Goal: Navigation & Orientation: Find specific page/section

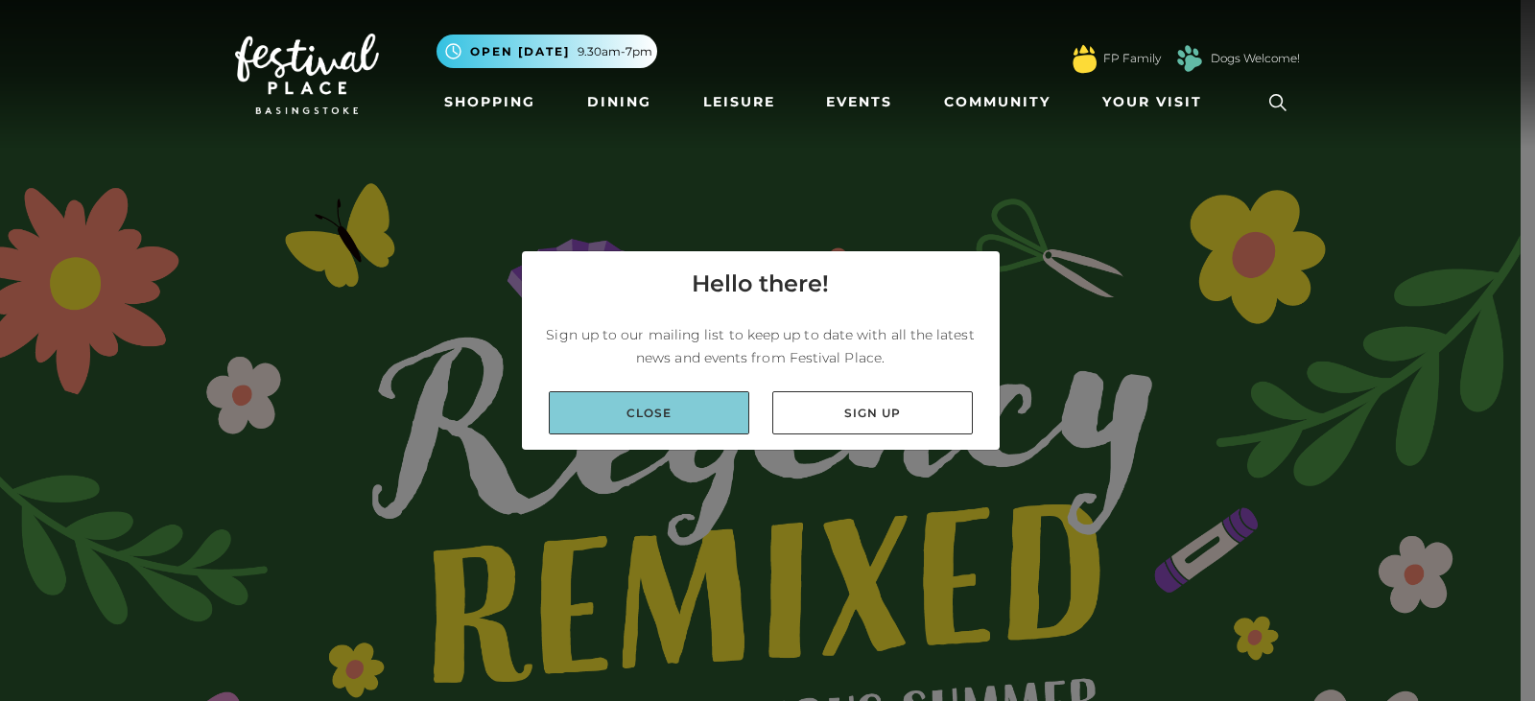
click at [652, 422] on link "Close" at bounding box center [649, 412] width 200 height 43
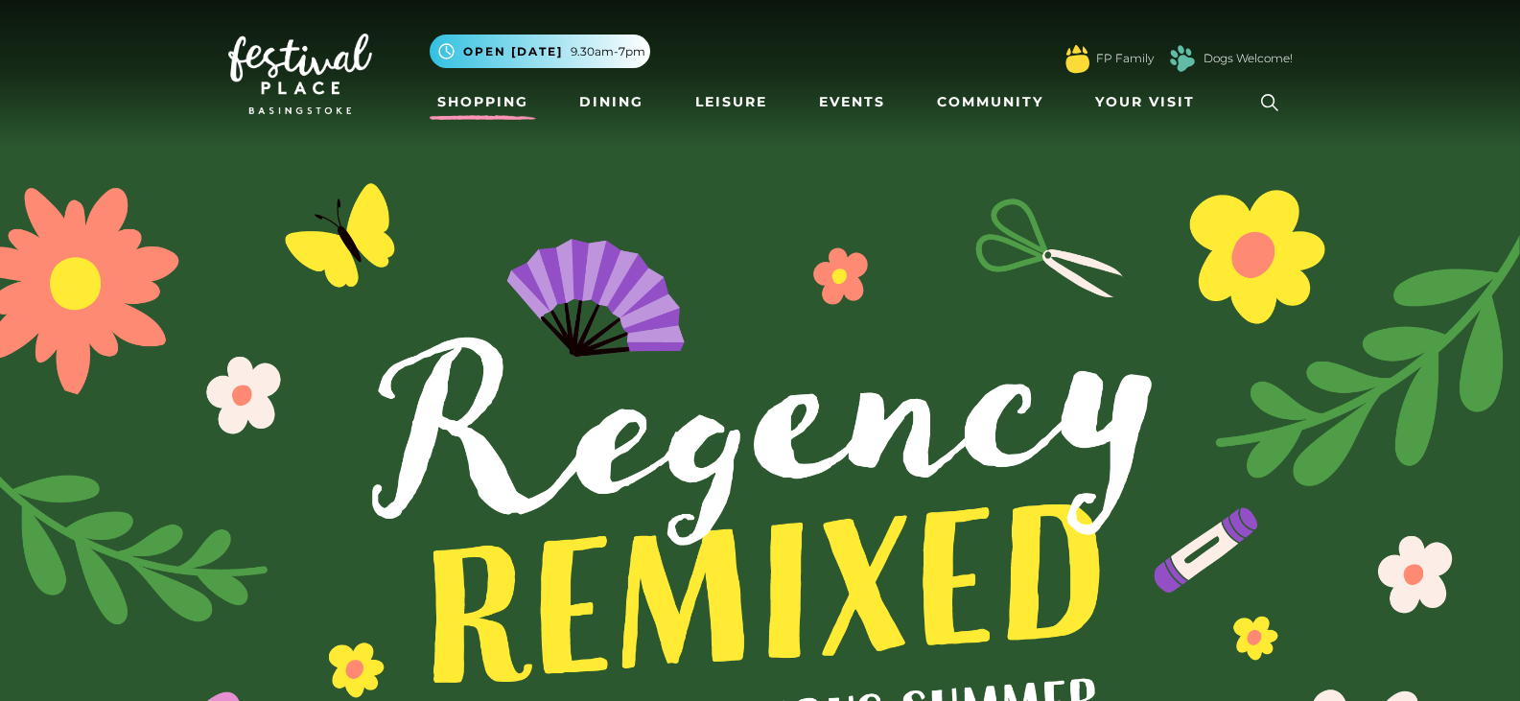
click at [496, 97] on link "Shopping" at bounding box center [483, 101] width 106 height 35
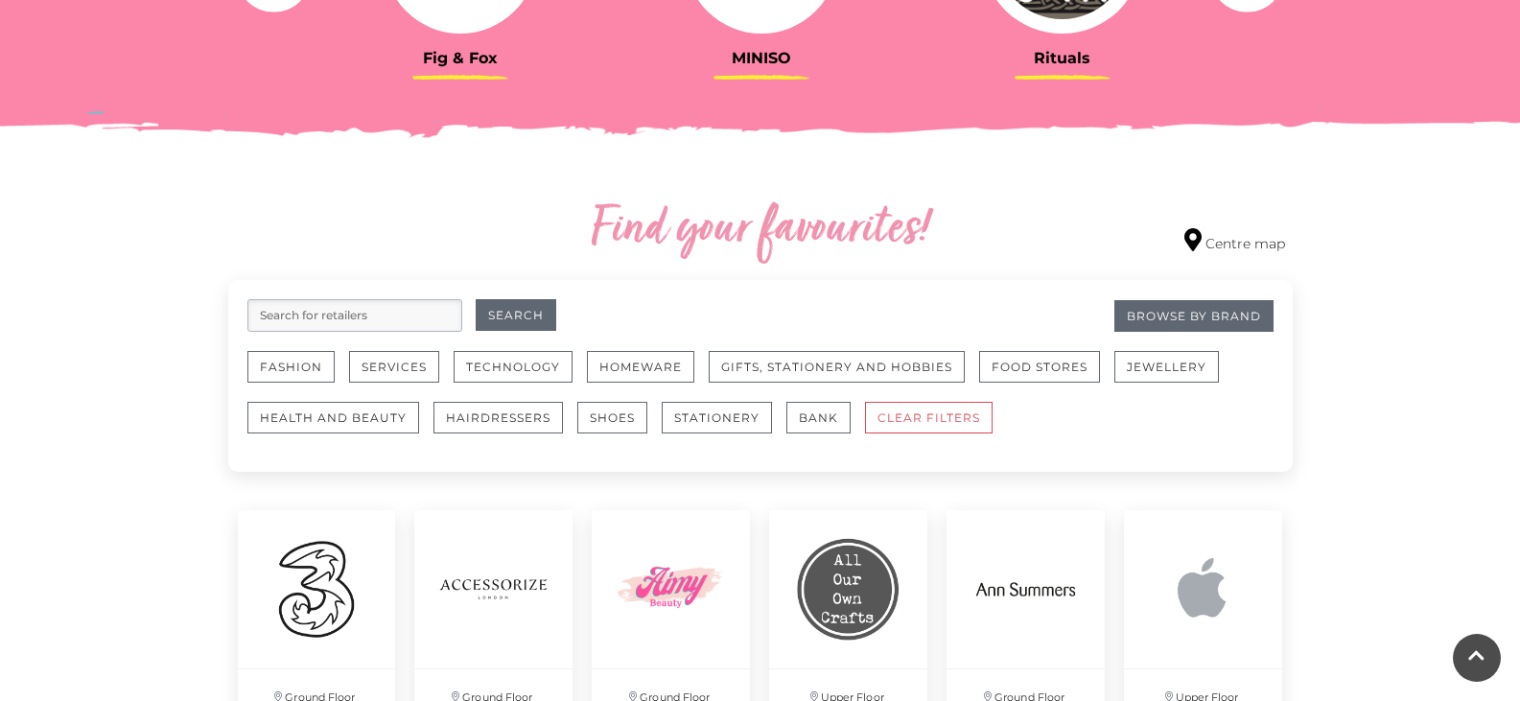
scroll to position [959, 0]
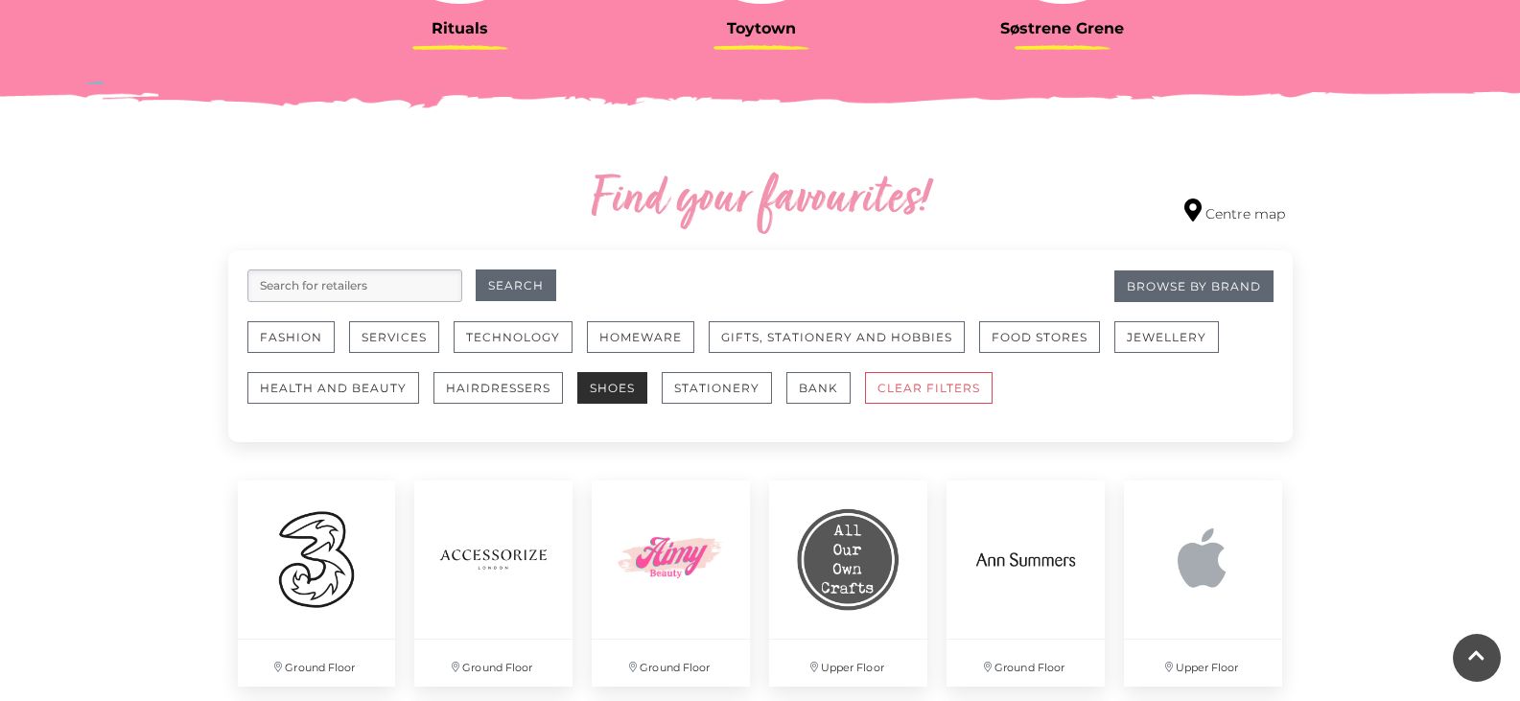
click at [597, 391] on button "Shoes" at bounding box center [612, 388] width 70 height 32
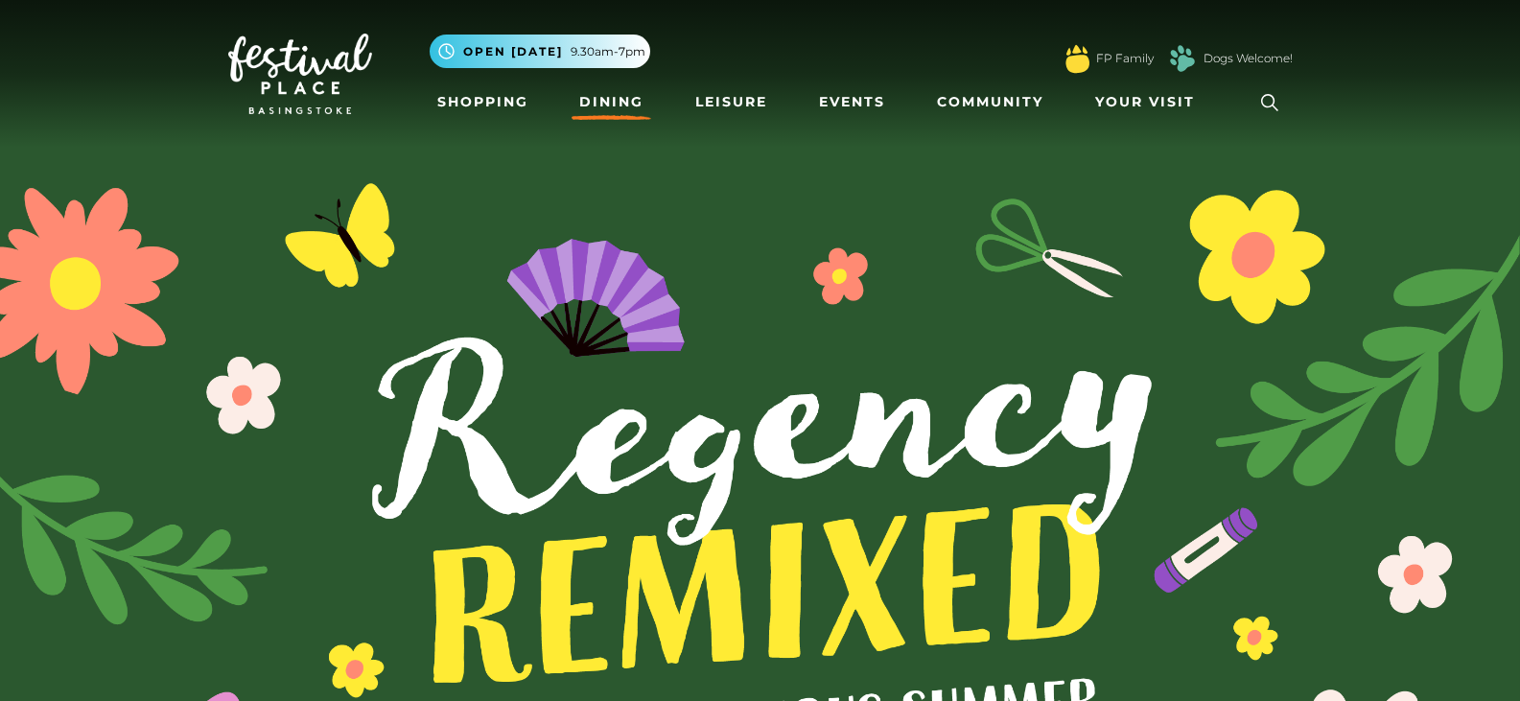
click at [618, 93] on link "Dining" at bounding box center [612, 101] width 80 height 35
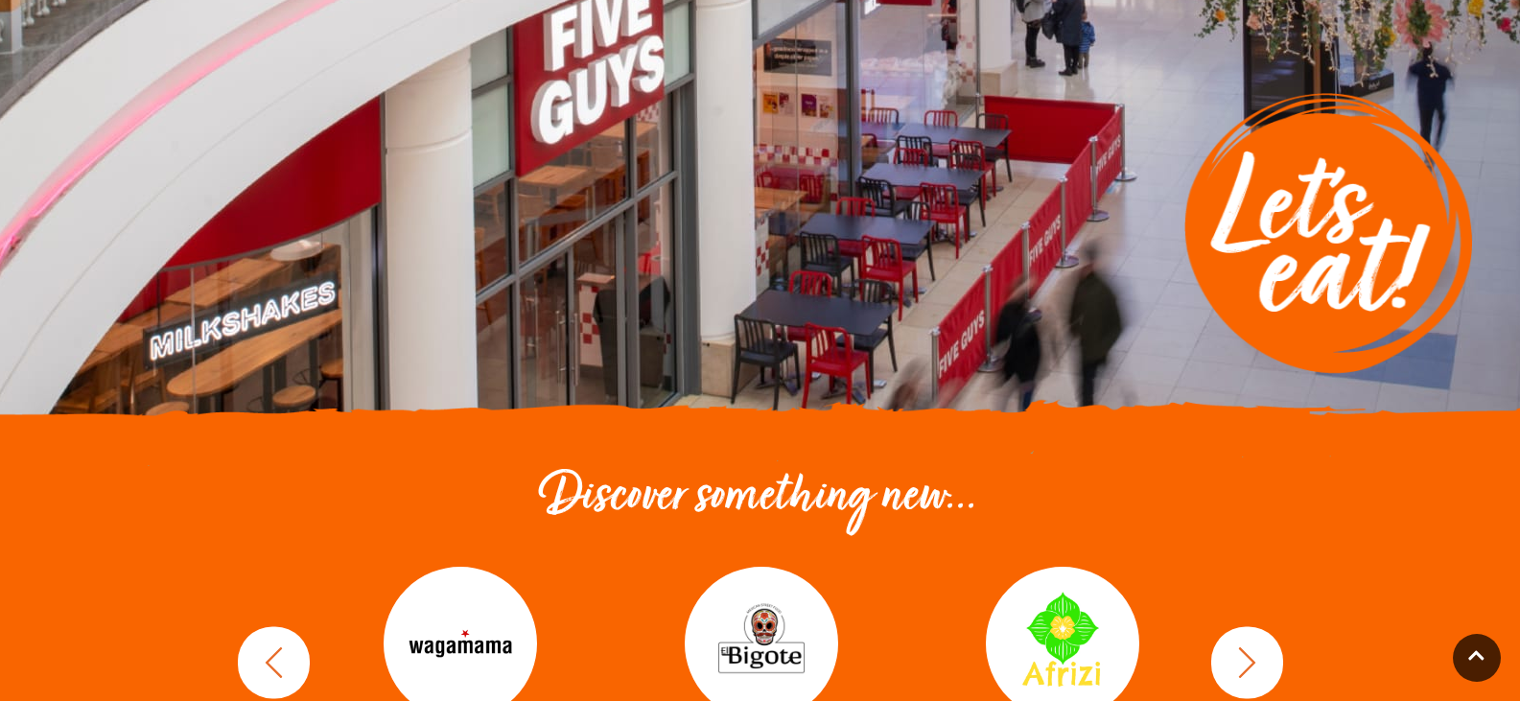
scroll to position [480, 0]
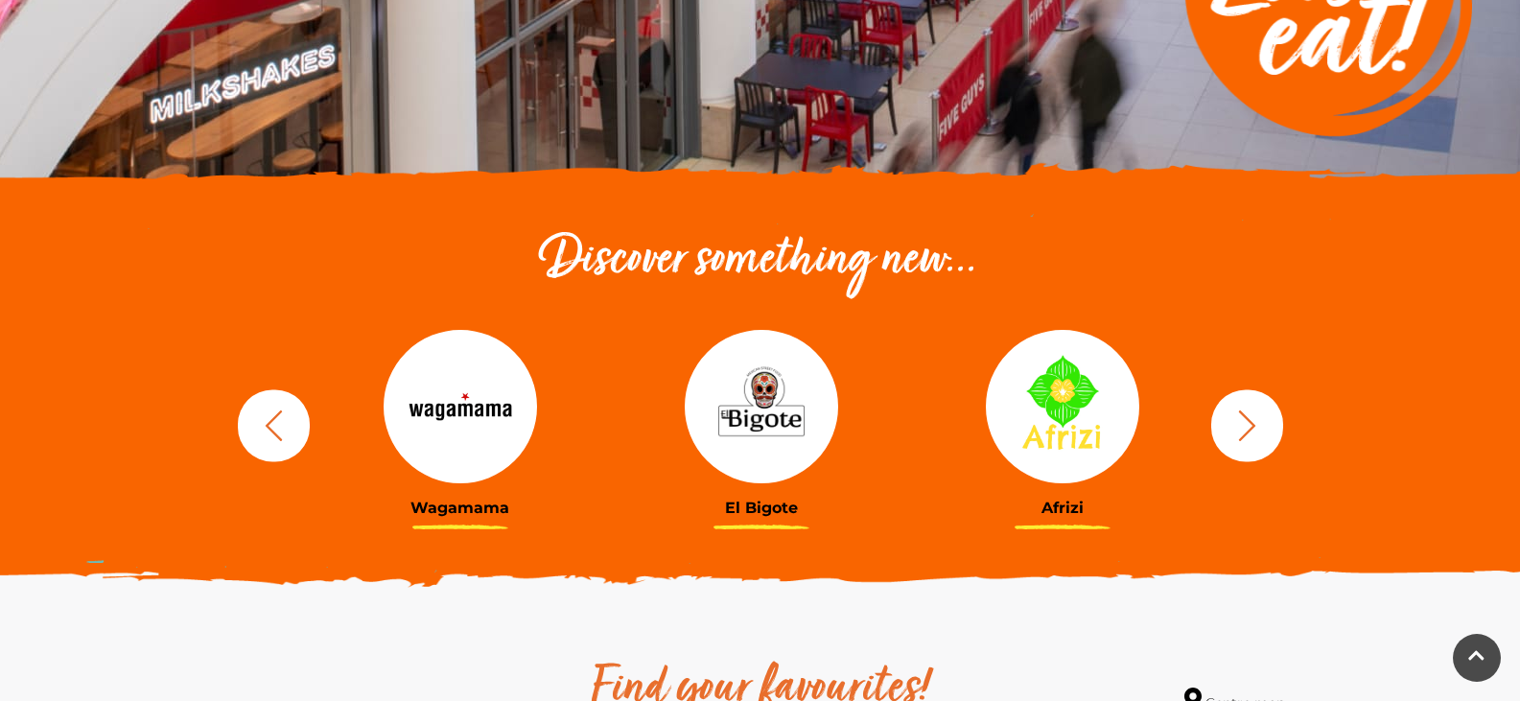
click at [791, 410] on img at bounding box center [761, 406] width 153 height 153
